Goal: Information Seeking & Learning: Learn about a topic

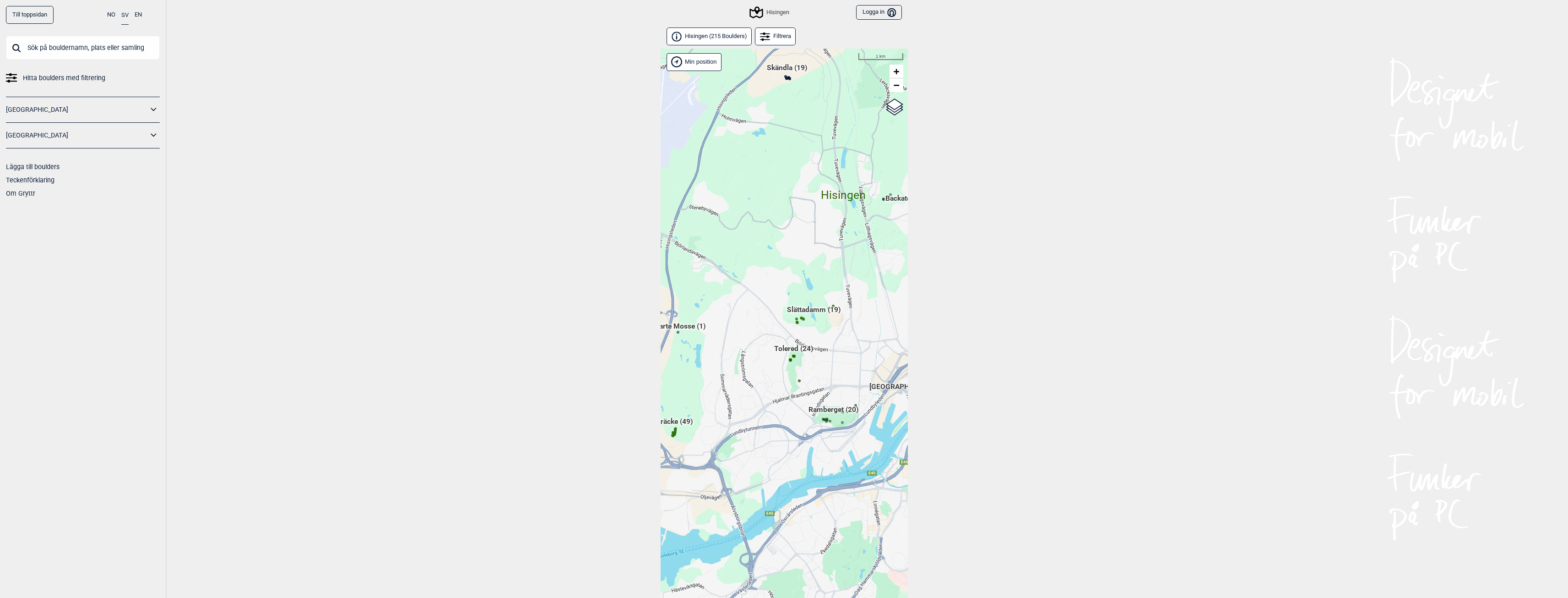
drag, startPoint x: 865, startPoint y: 225, endPoint x: 897, endPoint y: 296, distance: 77.9
click at [897, 296] on div "Hallingdal Gol [PERSON_NAME] Kolomoen [GEOGRAPHIC_DATA] [GEOGRAPHIC_DATA] [GEOG…" at bounding box center [784, 335] width 247 height 573
click at [784, 69] on span "Skändla (19)" at bounding box center [787, 72] width 41 height 17
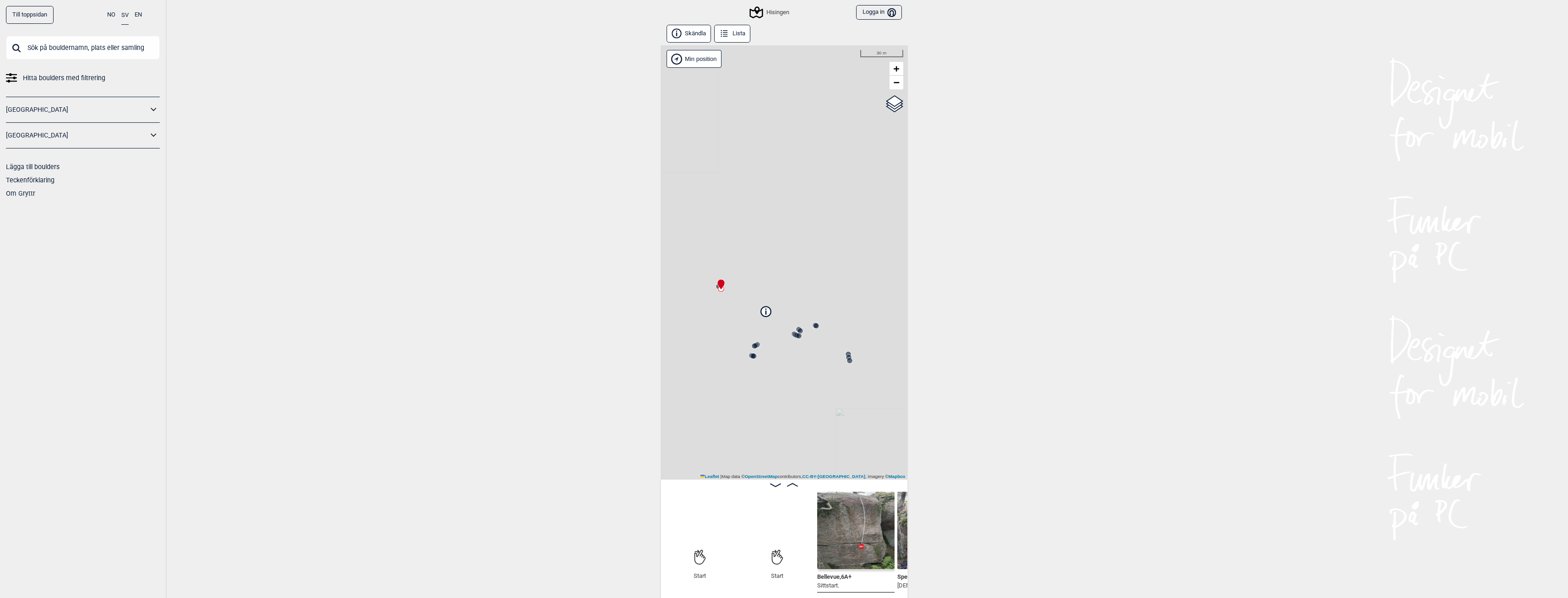
scroll to position [0, 72]
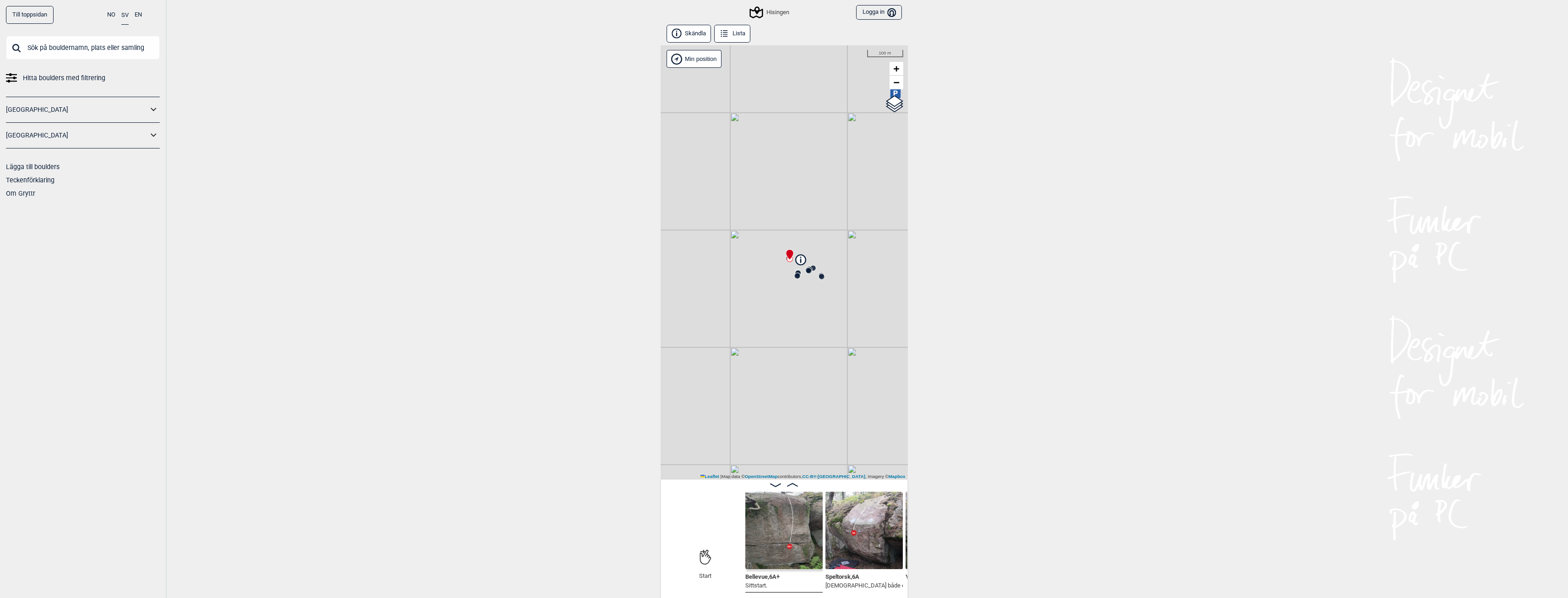
drag, startPoint x: 867, startPoint y: 393, endPoint x: 837, endPoint y: 278, distance: 118.8
click at [837, 281] on div "Hisingen Min position 100 m + − OpenStreetMap Google satellite Leaflet | Map da…" at bounding box center [784, 262] width 247 height 434
drag, startPoint x: 878, startPoint y: 390, endPoint x: 746, endPoint y: 89, distance: 328.7
click at [746, 89] on div "Hisingen Min position 500 m + − OpenStreetMap Google satellite Leaflet | Map da…" at bounding box center [784, 262] width 247 height 434
drag, startPoint x: 797, startPoint y: 191, endPoint x: 816, endPoint y: 227, distance: 40.7
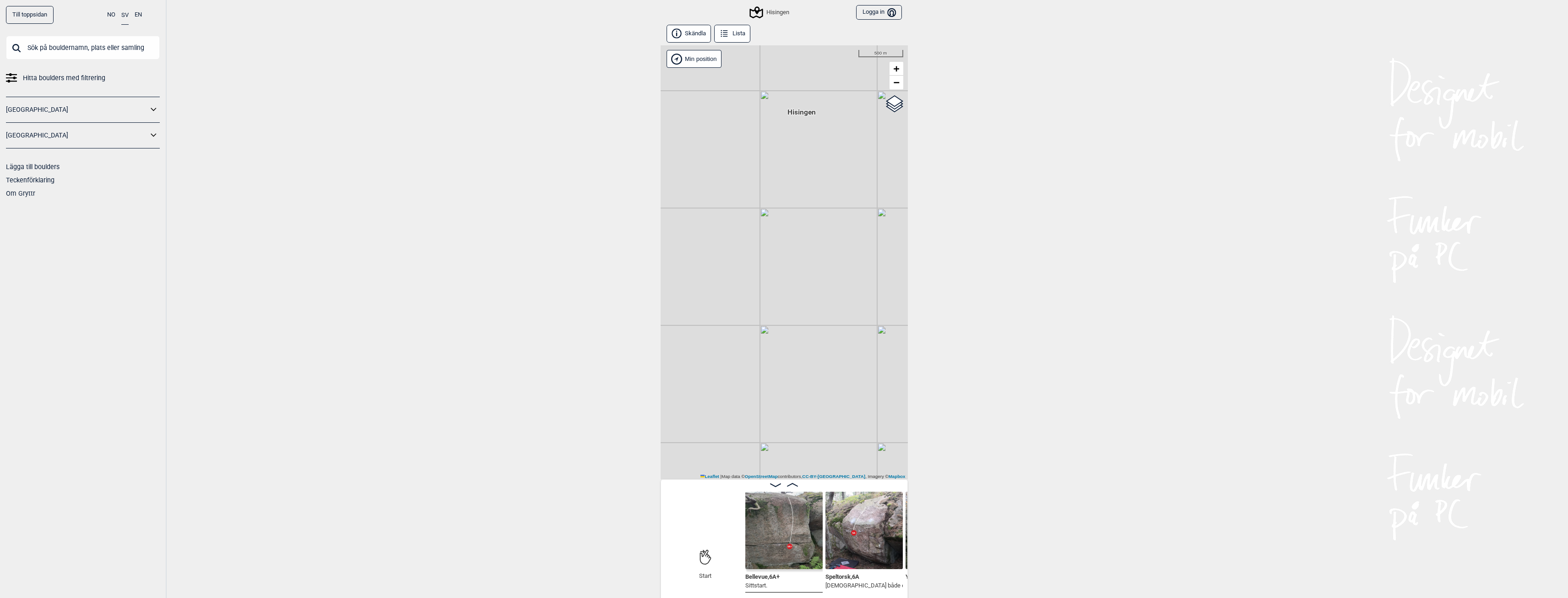
click at [816, 227] on div "Hisingen Min position 500 m + − OpenStreetMap Google satellite Leaflet | Map da…" at bounding box center [784, 262] width 247 height 434
drag, startPoint x: 805, startPoint y: 217, endPoint x: 855, endPoint y: 466, distance: 254.0
click at [855, 466] on div "Hisingen Min position 500 m + − OpenStreetMap Google satellite Leaflet | Map da…" at bounding box center [784, 262] width 247 height 434
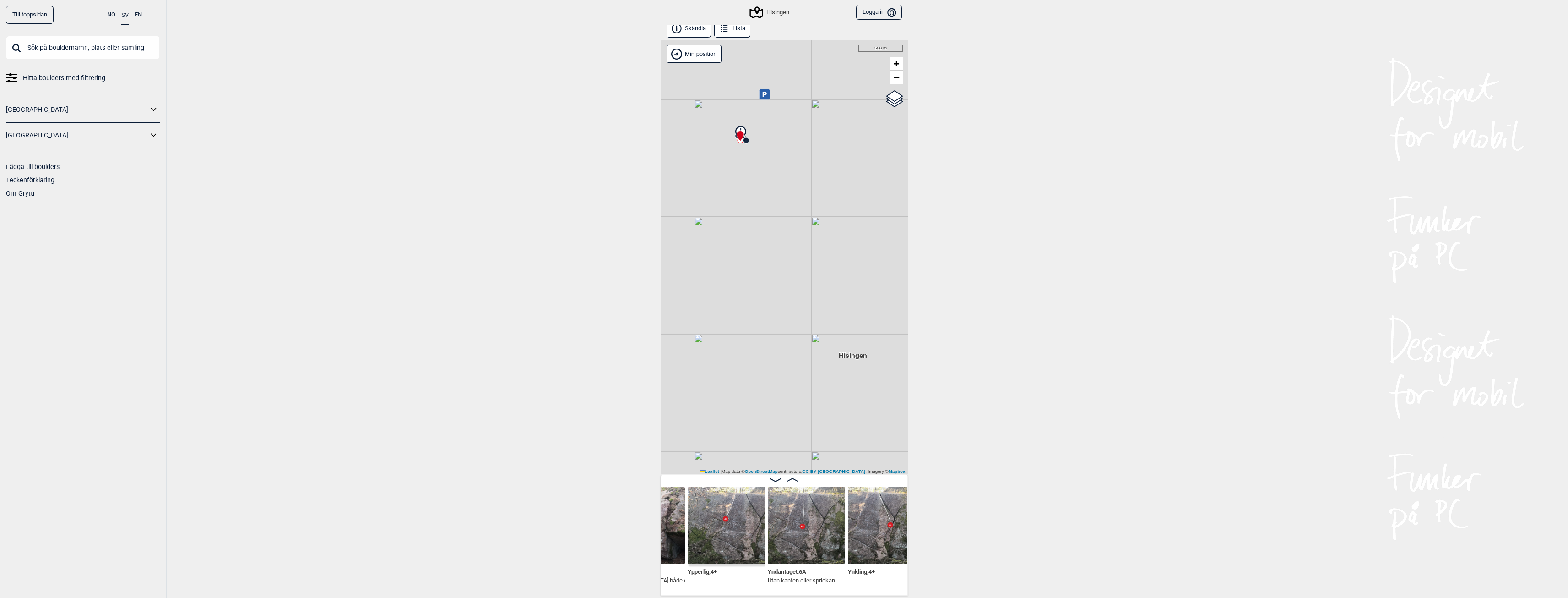
scroll to position [0, 295]
click at [784, 548] on img at bounding box center [801, 525] width 77 height 77
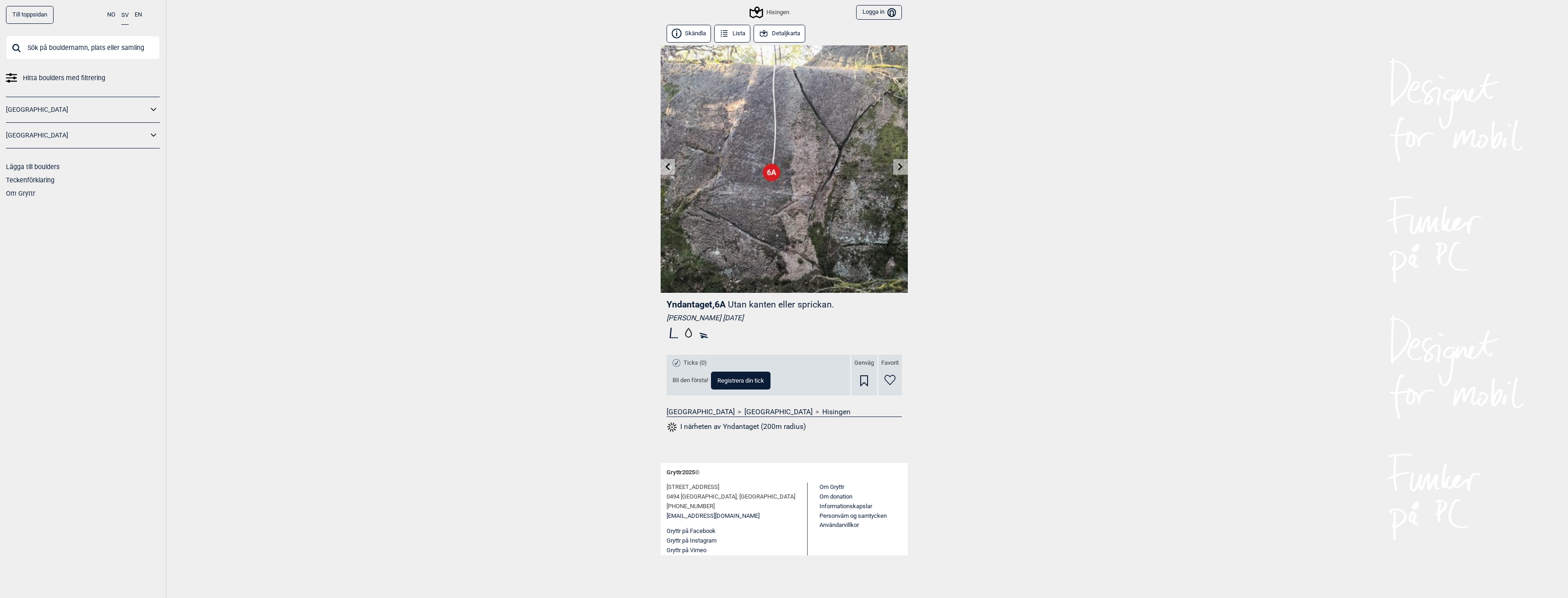
click at [898, 166] on icon at bounding box center [901, 166] width 7 height 7
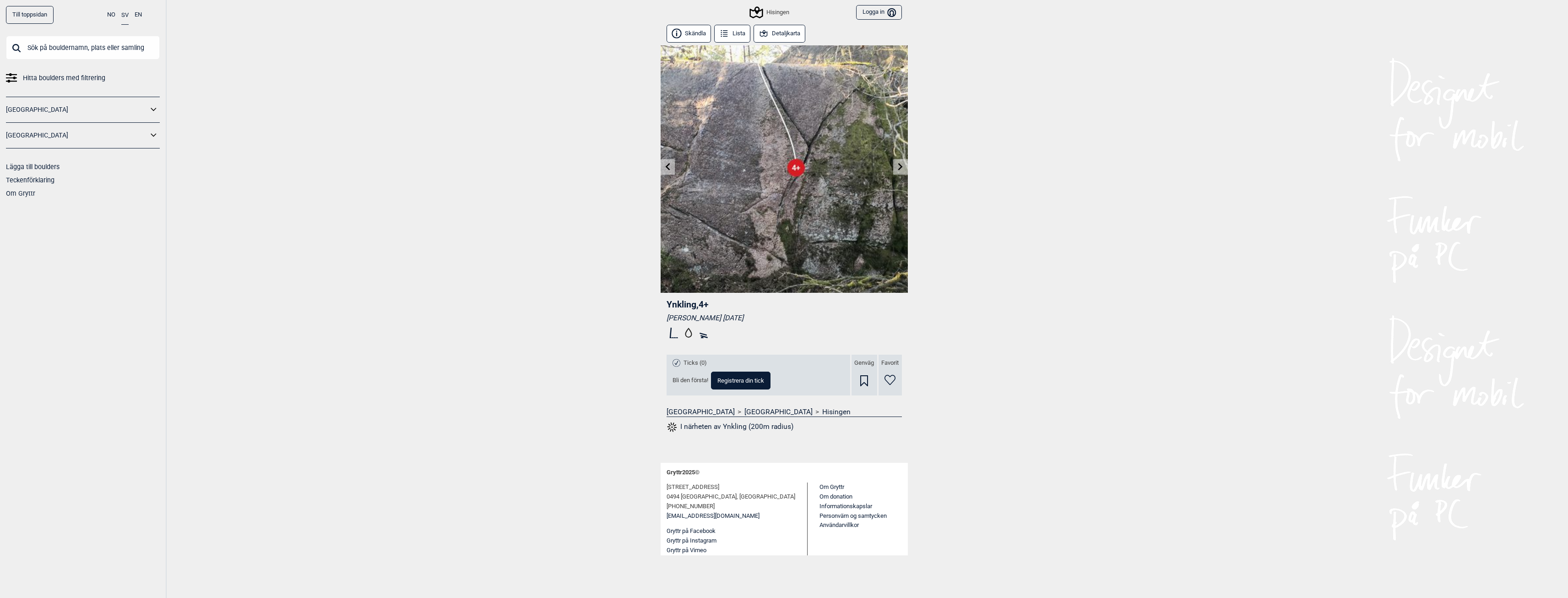
click at [898, 166] on icon at bounding box center [901, 166] width 7 height 7
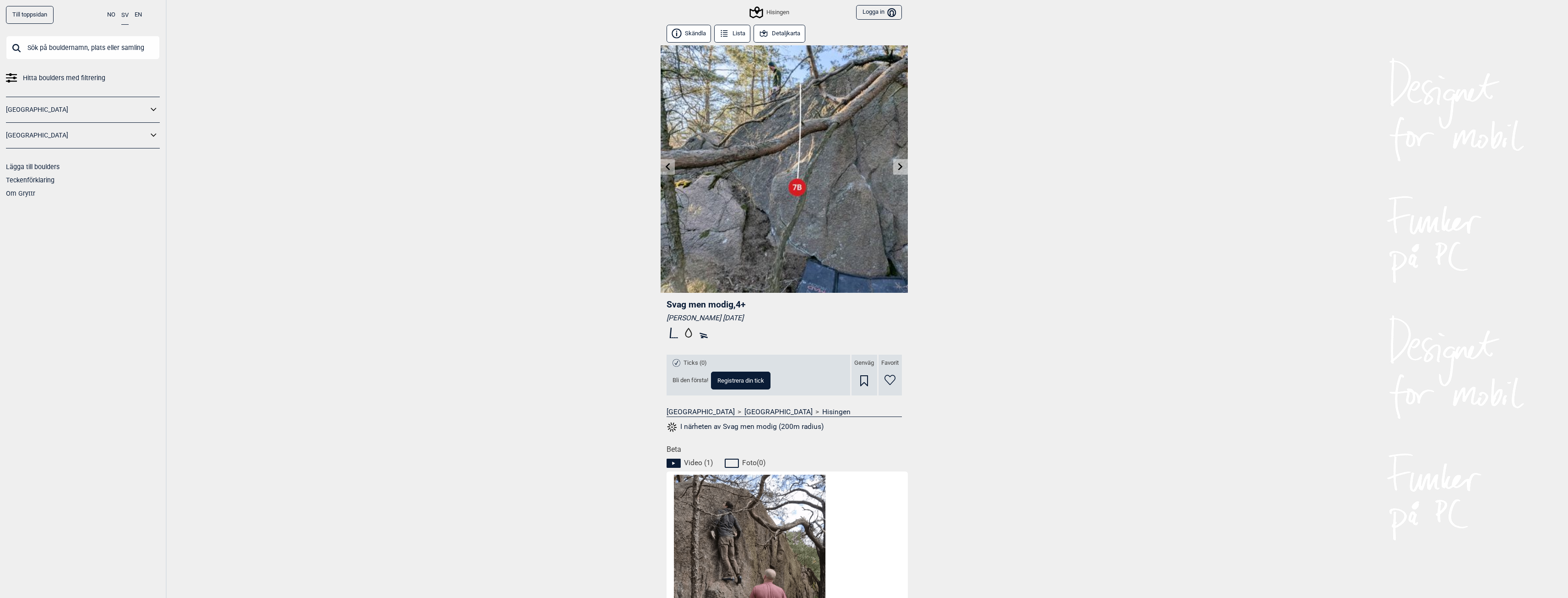
click at [898, 167] on icon at bounding box center [901, 166] width 7 height 7
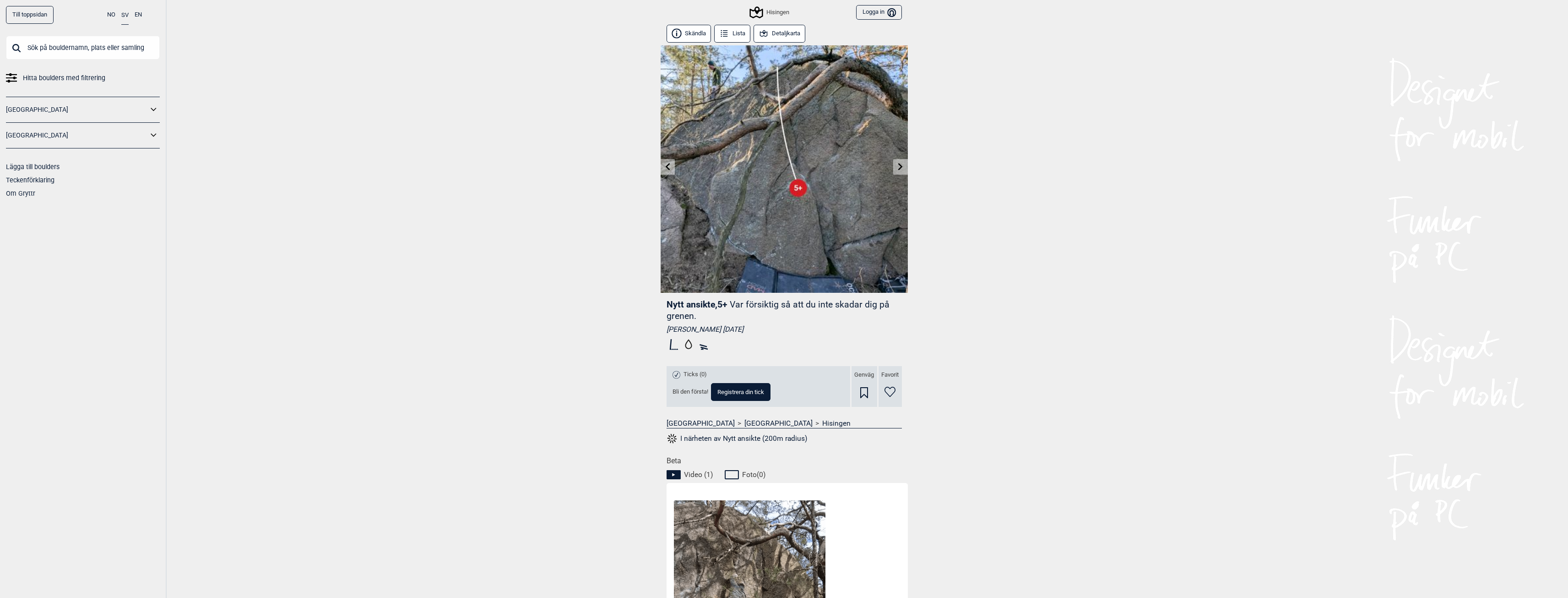
click at [898, 167] on icon at bounding box center [901, 166] width 7 height 7
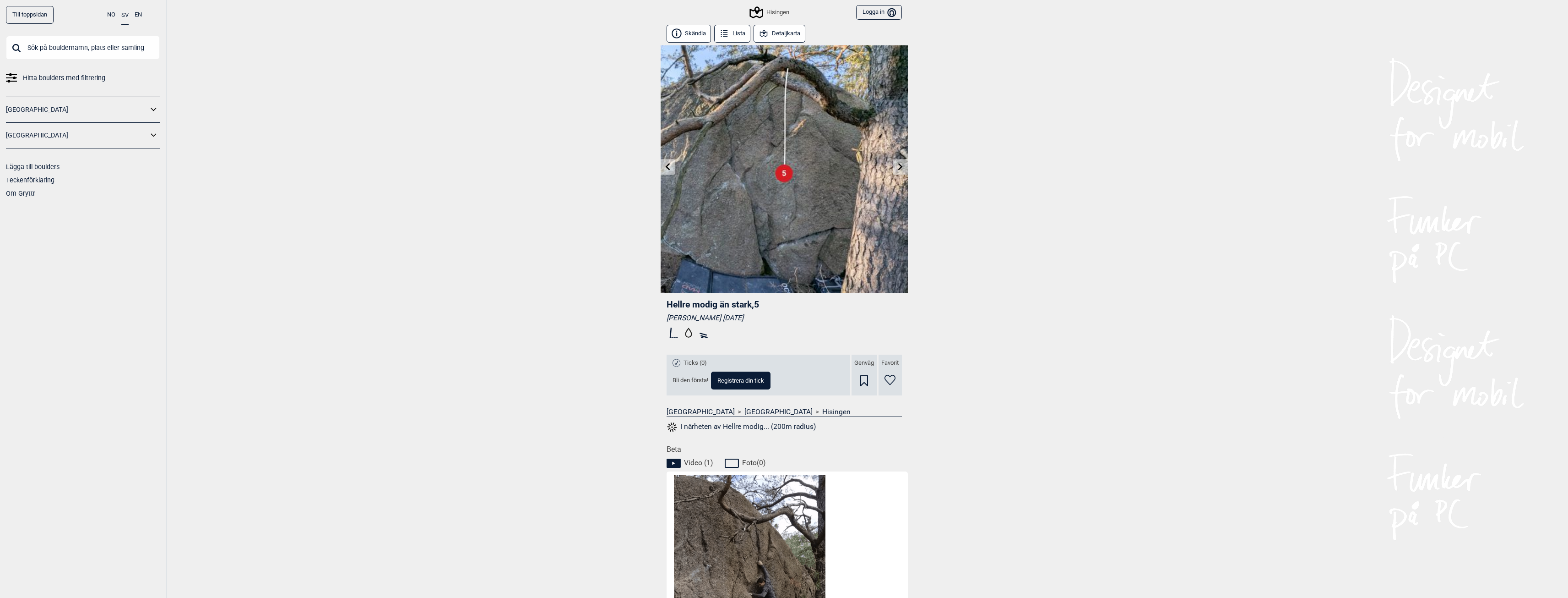
click at [899, 169] on icon at bounding box center [901, 166] width 7 height 7
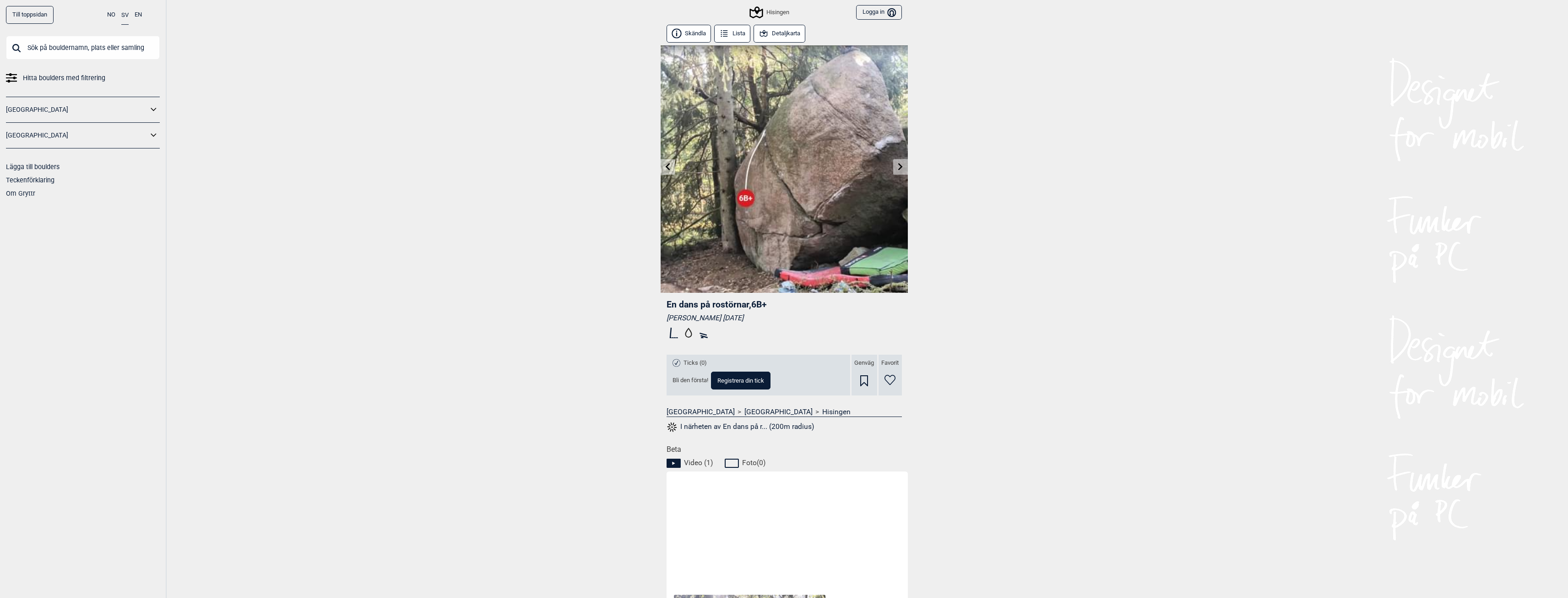
click at [1034, 181] on div "Till toppsidan NO SV EN Hitta boulders med filtrering [GEOGRAPHIC_DATA] [GEOGRA…" at bounding box center [784, 299] width 1568 height 598
click at [548, 214] on div "Till toppsidan NO SV EN Hitta boulders med filtrering [GEOGRAPHIC_DATA] [GEOGRA…" at bounding box center [784, 299] width 1568 height 598
click at [899, 164] on icon at bounding box center [900, 166] width 4 height 7
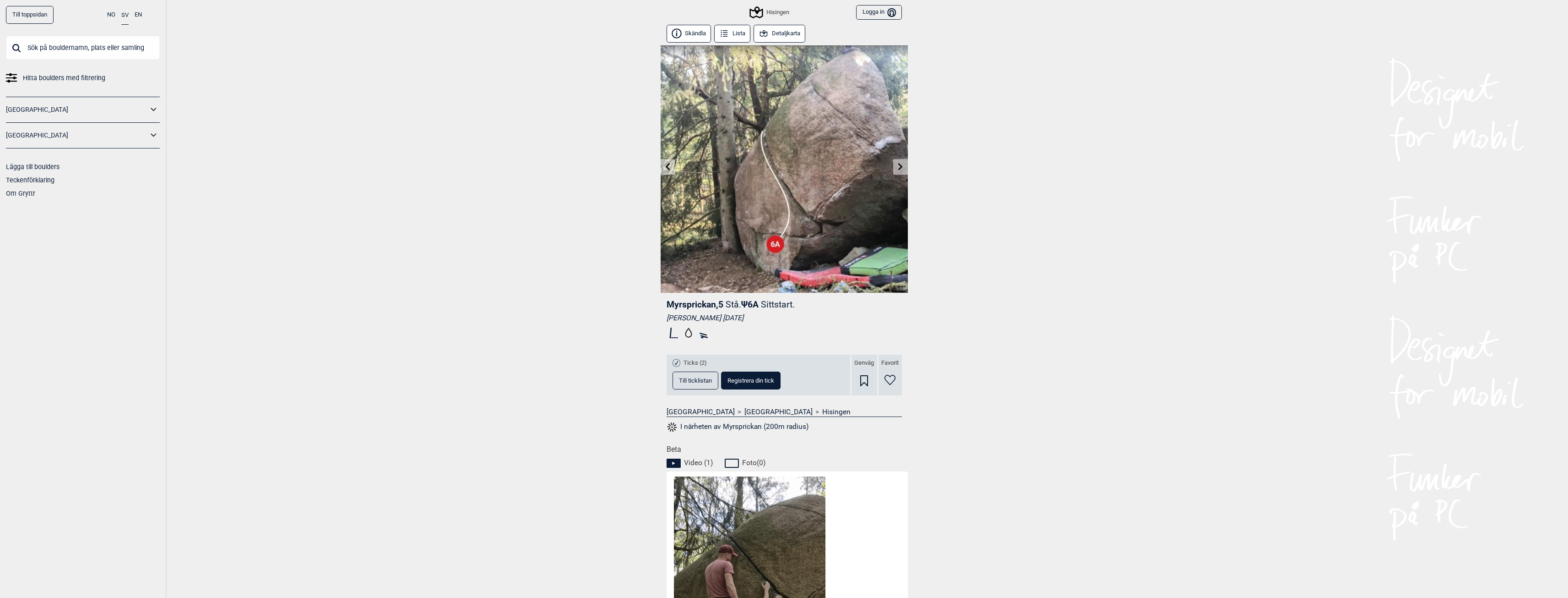
click at [900, 162] on link at bounding box center [900, 167] width 14 height 15
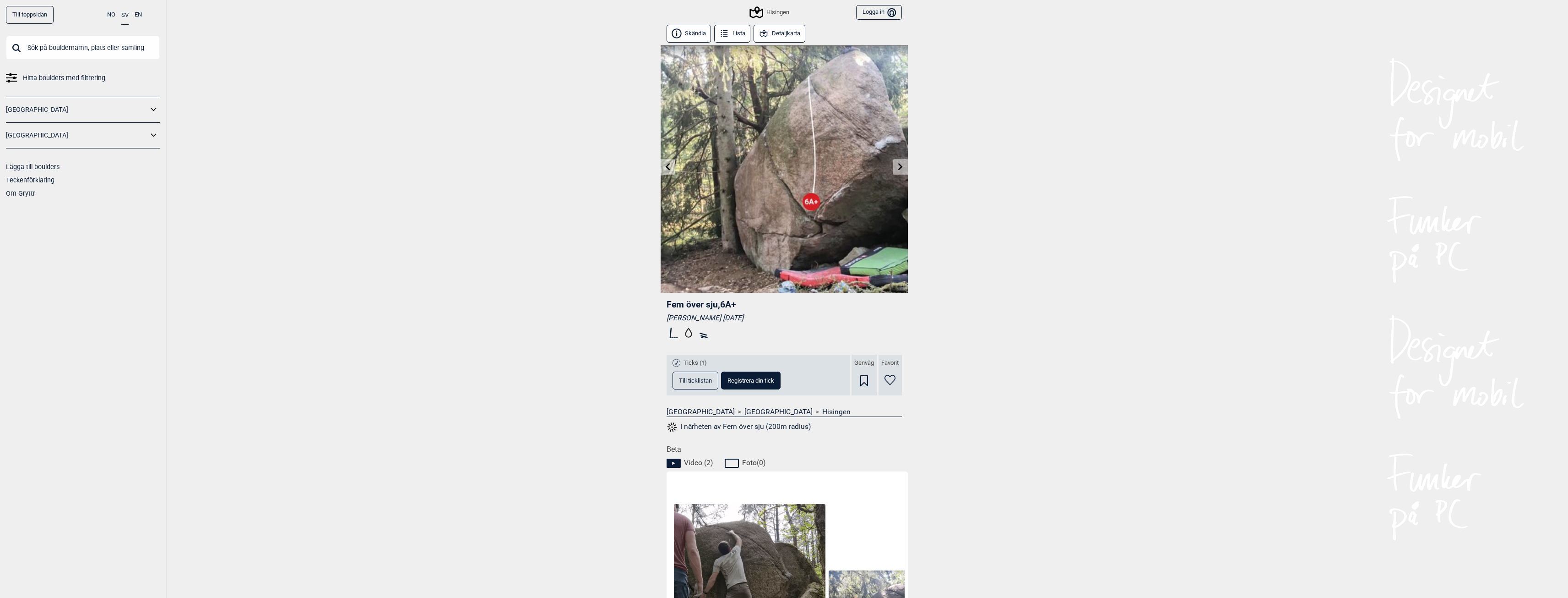
click at [902, 163] on icon at bounding box center [901, 166] width 7 height 7
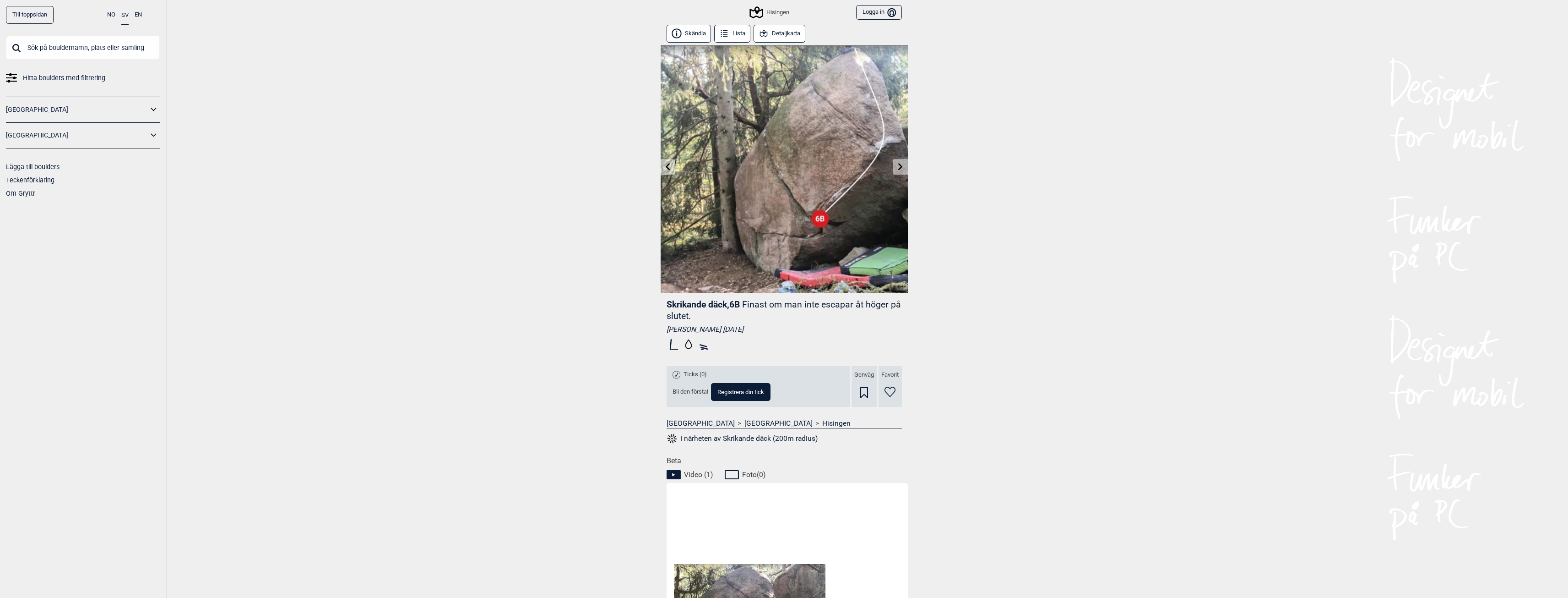
click at [900, 167] on icon at bounding box center [901, 166] width 7 height 7
